Goal: Transaction & Acquisition: Obtain resource

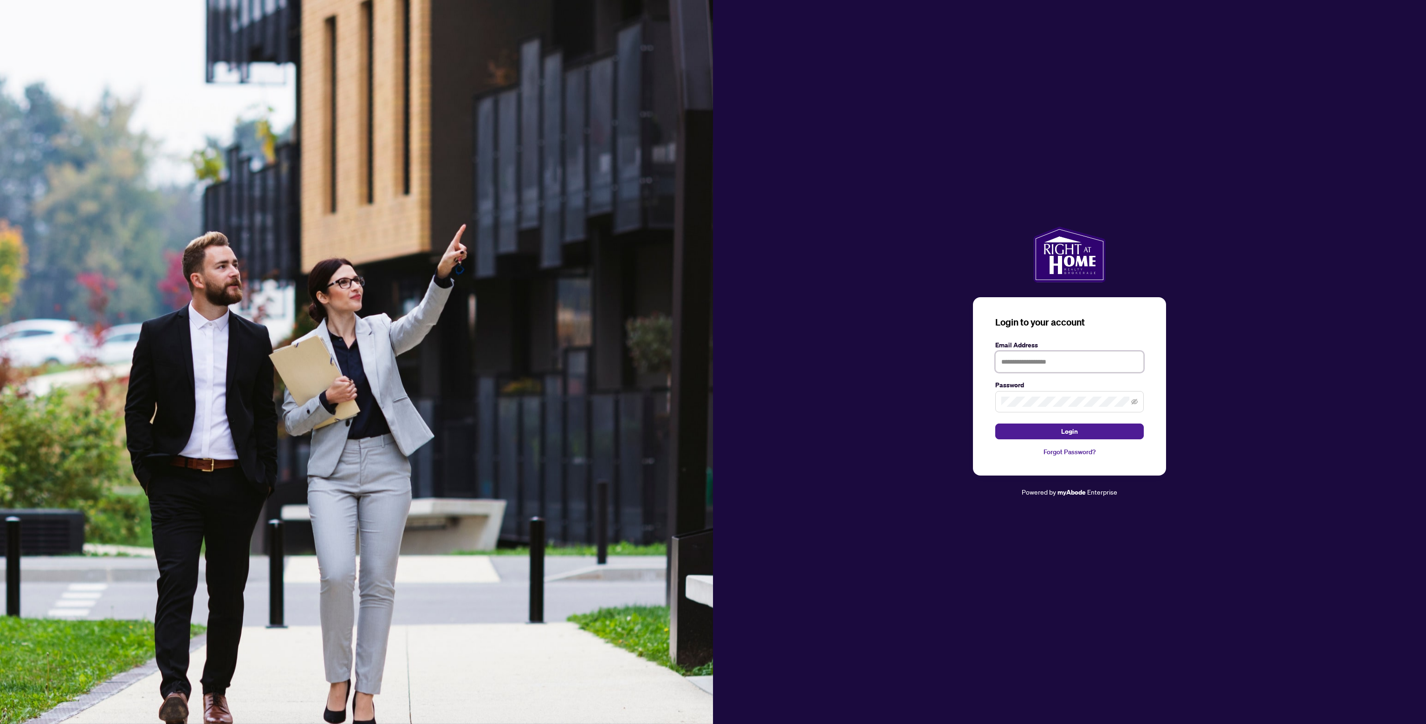
click at [1034, 363] on input "text" at bounding box center [1069, 361] width 149 height 21
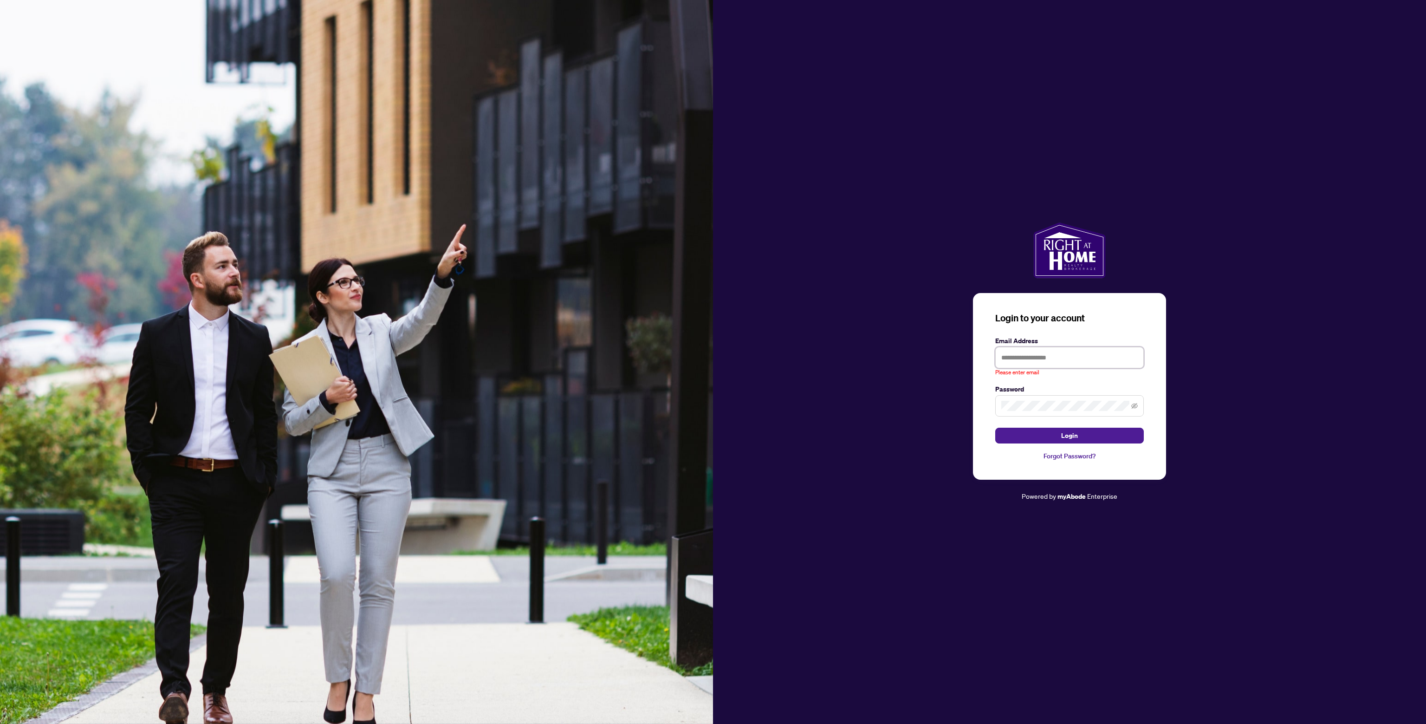
type input "**********"
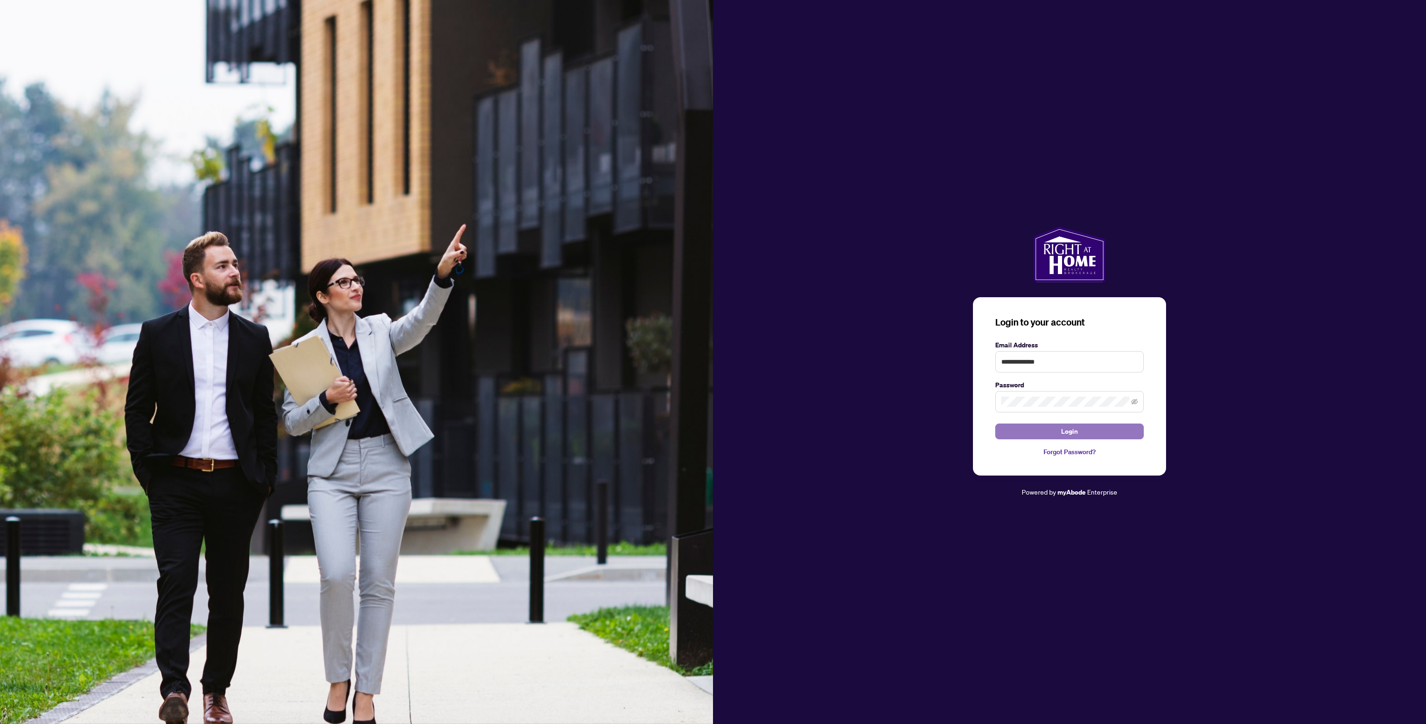
click at [1052, 430] on button "Login" at bounding box center [1069, 431] width 149 height 16
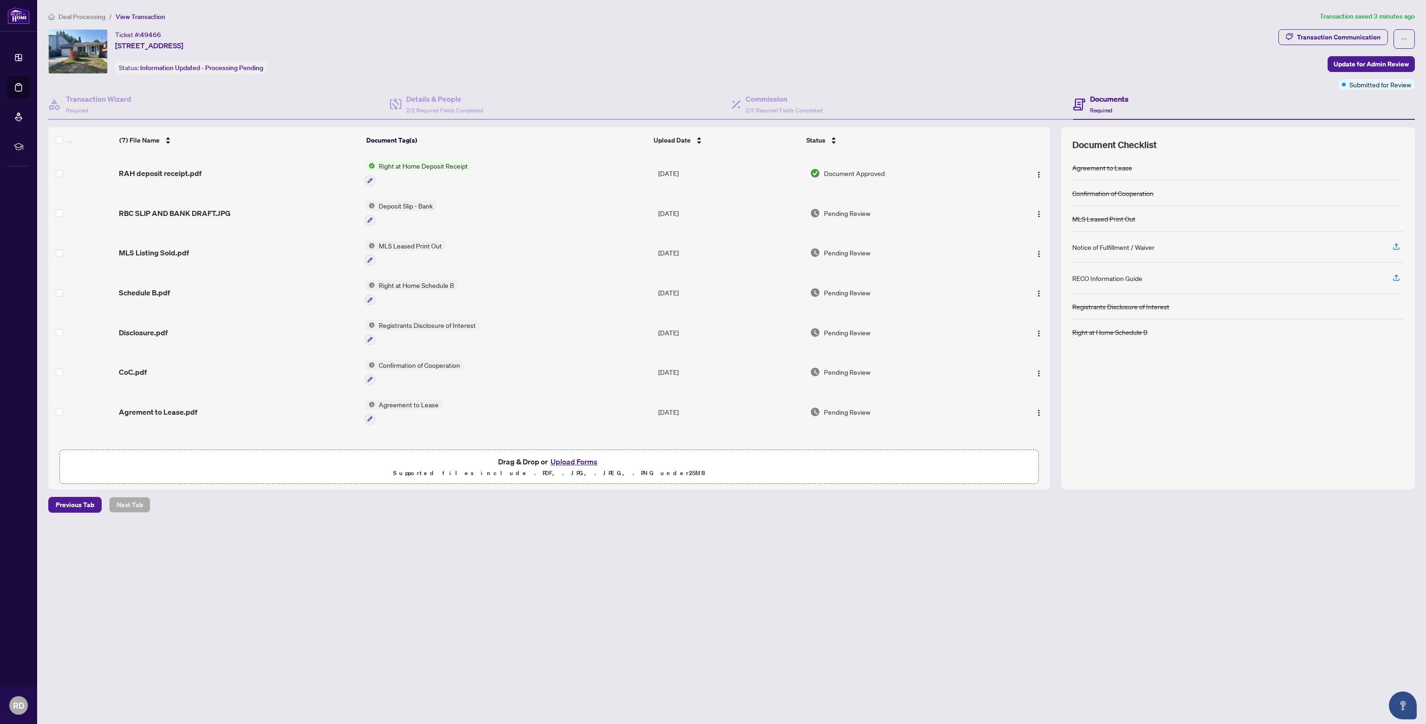
click at [417, 170] on span "Right at Home Deposit Receipt" at bounding box center [423, 166] width 97 height 10
click at [185, 173] on span "RAH deposit receipt.pdf" at bounding box center [160, 173] width 83 height 11
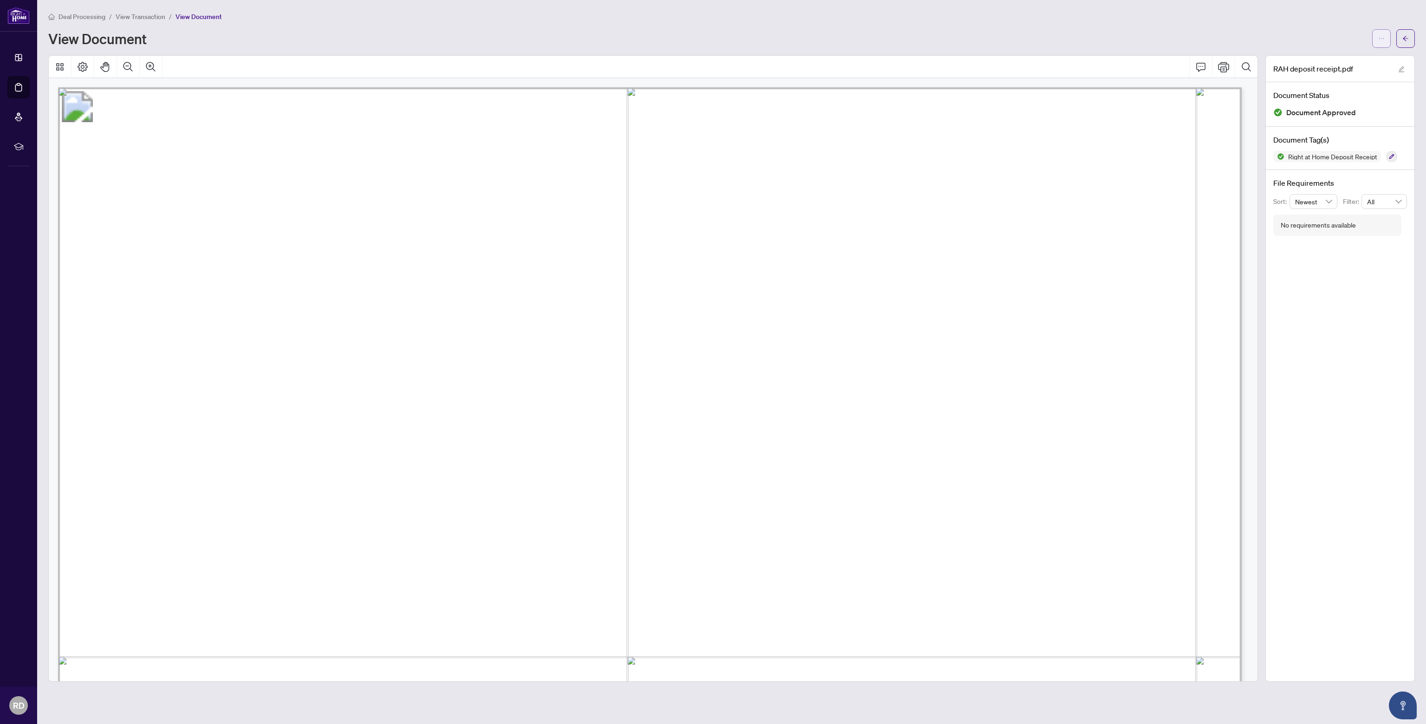
click at [1378, 37] on icon "ellipsis" at bounding box center [1381, 38] width 6 height 6
click at [1354, 60] on span "Download" at bounding box center [1348, 59] width 71 height 10
click at [153, 16] on span "View Transaction" at bounding box center [141, 17] width 50 height 8
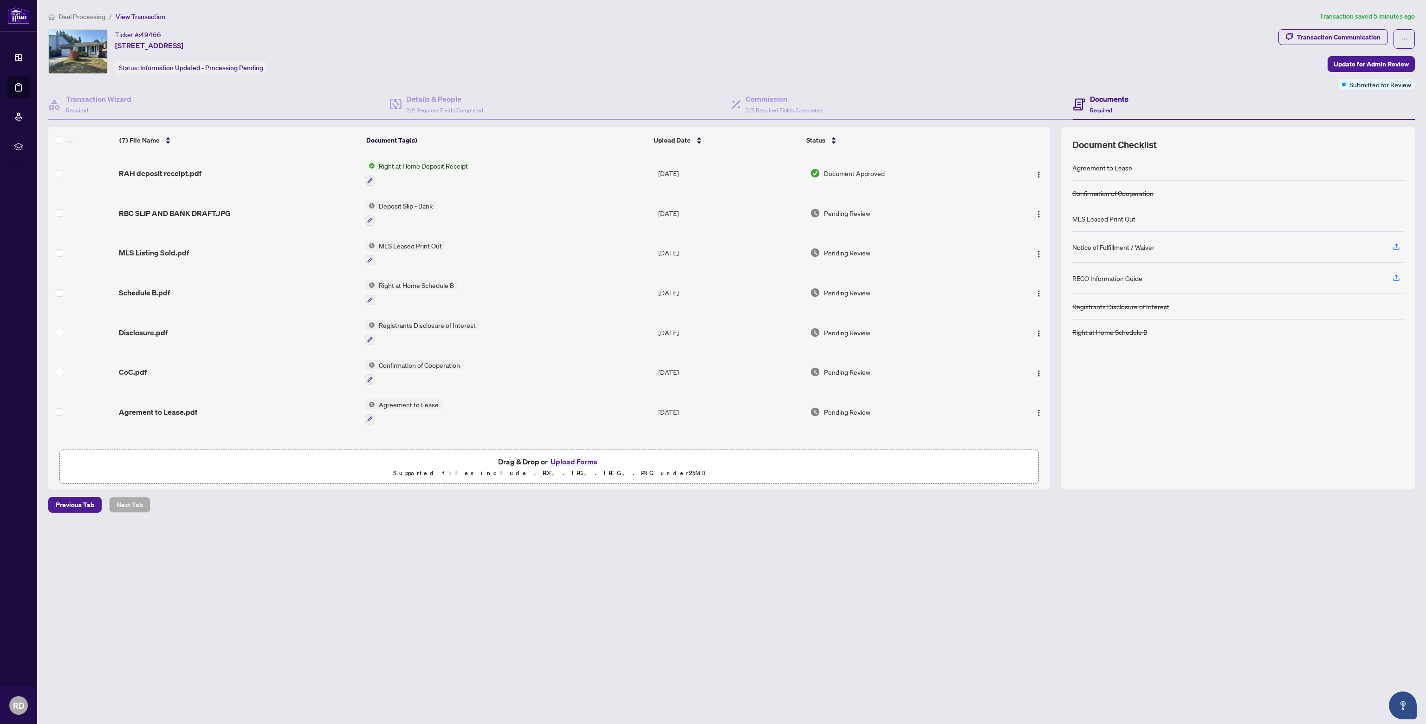
click at [97, 19] on span "Deal Processing" at bounding box center [81, 17] width 47 height 8
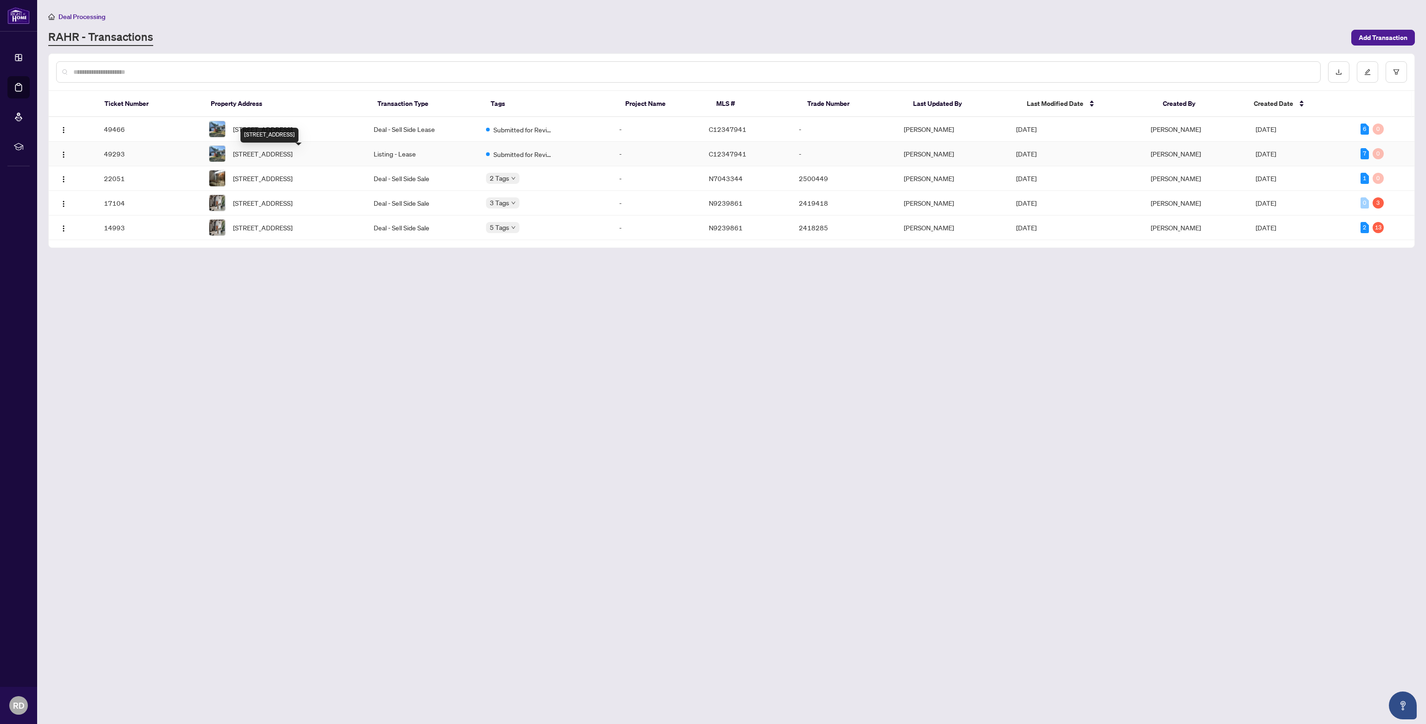
click at [292, 159] on span "[STREET_ADDRESS]" at bounding box center [262, 154] width 59 height 10
